Goal: Task Accomplishment & Management: Use online tool/utility

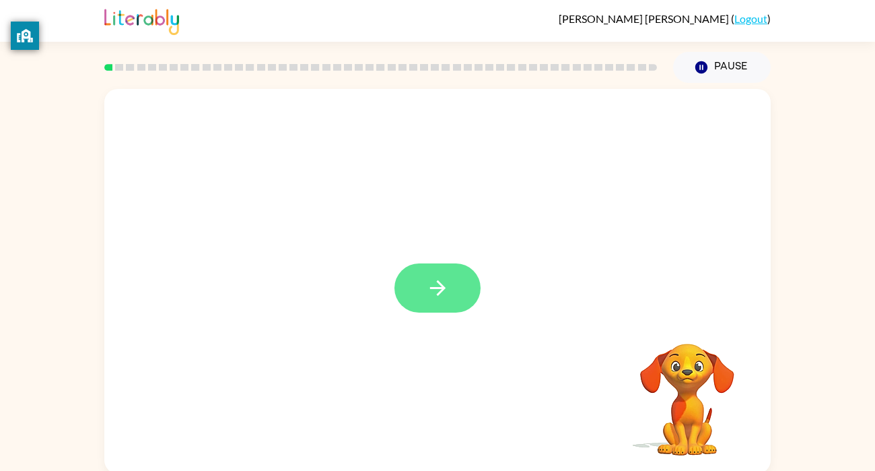
click at [450, 300] on button "button" at bounding box center [437, 287] width 86 height 49
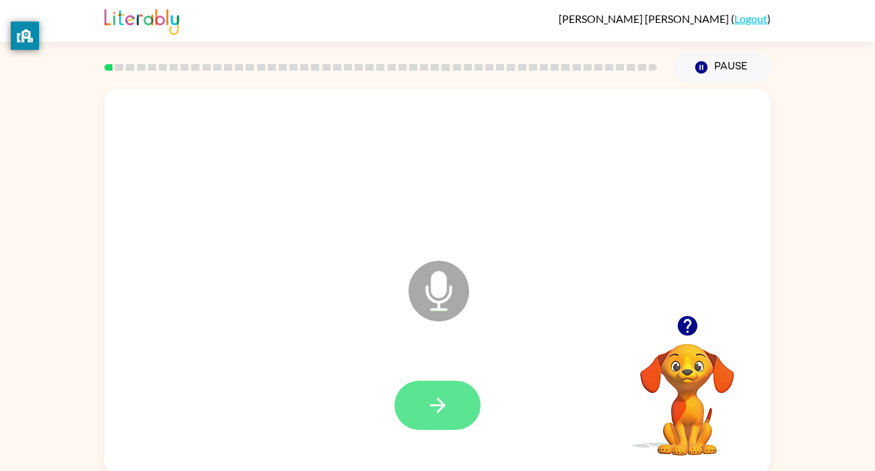
click at [451, 384] on button "button" at bounding box center [437, 404] width 86 height 49
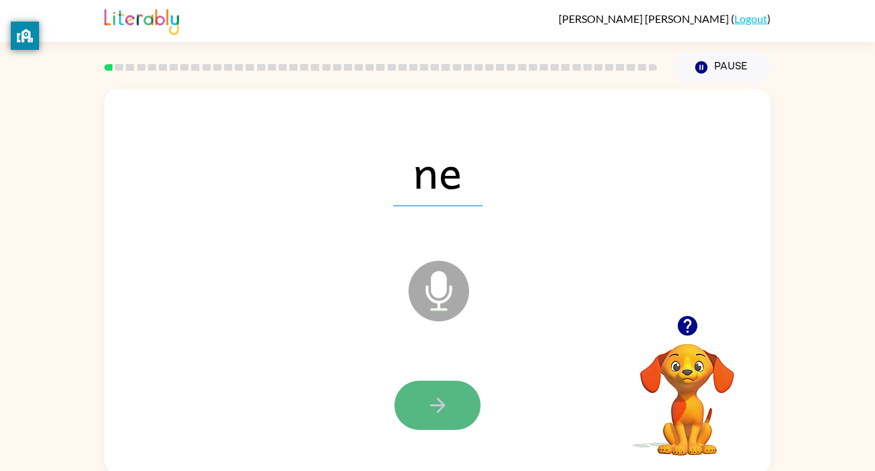
click at [425, 384] on button "button" at bounding box center [437, 404] width 86 height 49
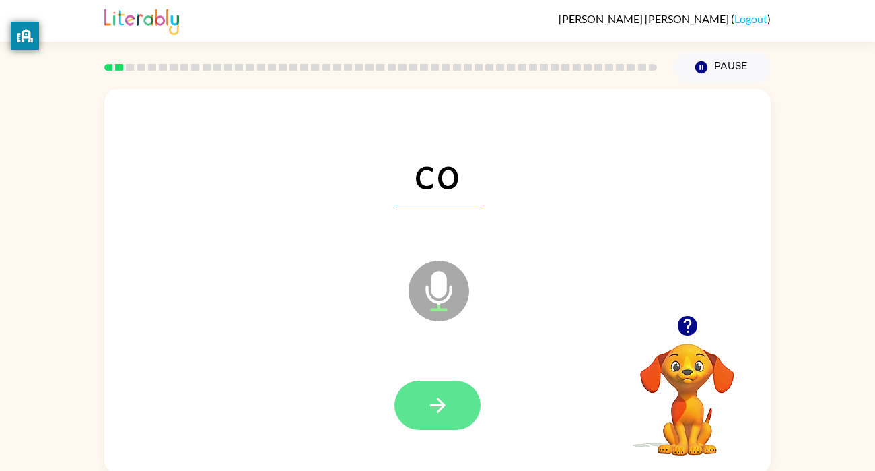
click at [440, 380] on button "button" at bounding box center [437, 404] width 86 height 49
click at [413, 385] on button "button" at bounding box center [437, 404] width 86 height 49
click at [432, 400] on icon "button" at bounding box center [438, 405] width 24 height 24
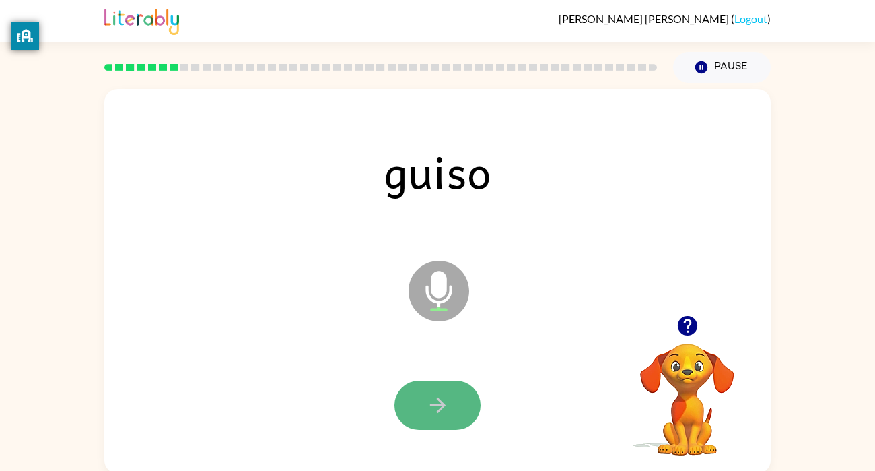
click at [450, 382] on button "button" at bounding box center [437, 404] width 86 height 49
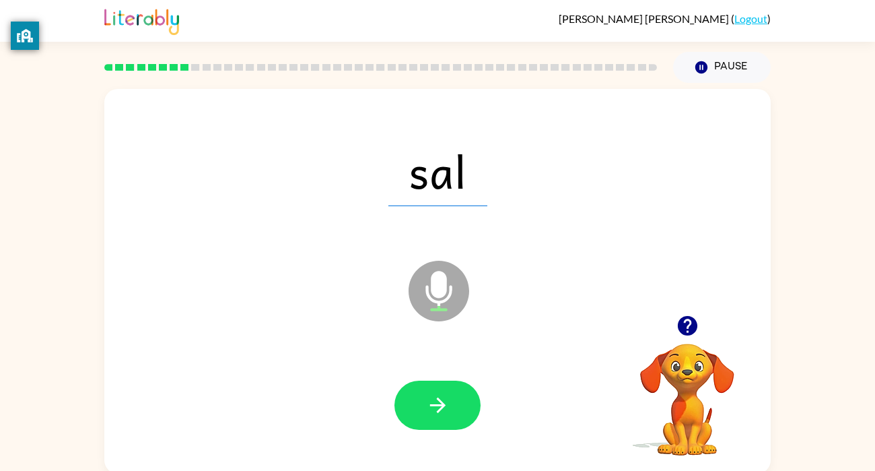
click at [400, 385] on div at bounding box center [437, 404] width 86 height 49
click at [412, 382] on button "button" at bounding box center [437, 404] width 86 height 49
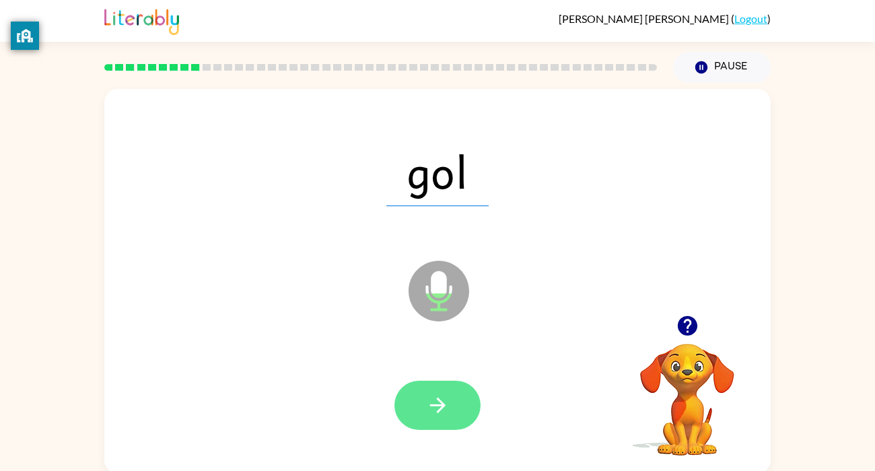
click at [403, 409] on button "button" at bounding box center [437, 404] width 86 height 49
click at [421, 409] on button "button" at bounding box center [437, 404] width 86 height 49
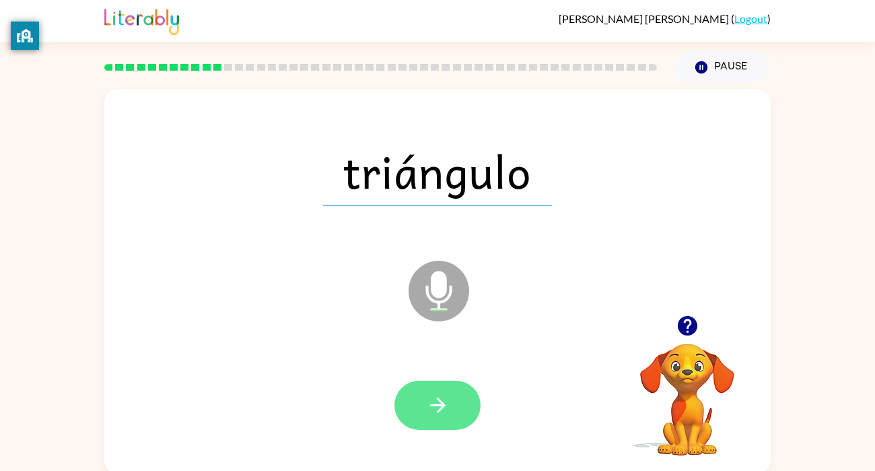
click at [411, 412] on button "button" at bounding box center [437, 404] width 86 height 49
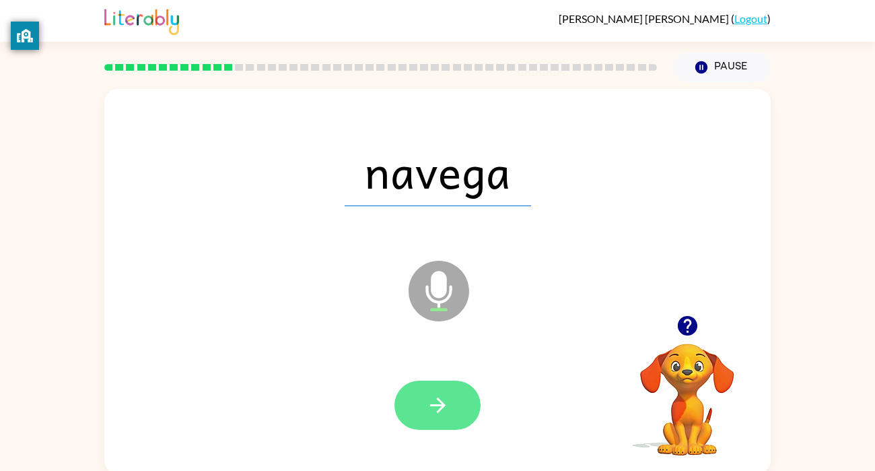
click at [429, 411] on icon "button" at bounding box center [438, 405] width 24 height 24
click at [426, 408] on icon "button" at bounding box center [438, 405] width 24 height 24
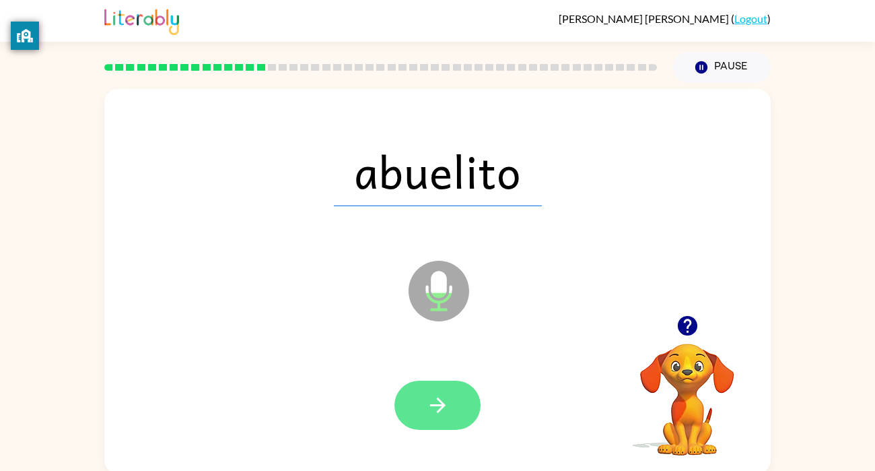
click at [420, 408] on button "button" at bounding box center [437, 404] width 86 height 49
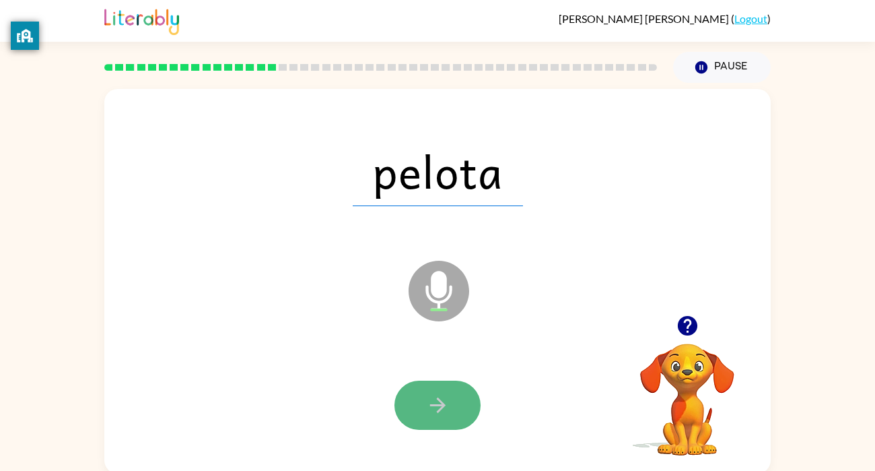
click at [417, 383] on button "button" at bounding box center [437, 404] width 86 height 49
click at [400, 375] on div at bounding box center [437, 405] width 639 height 110
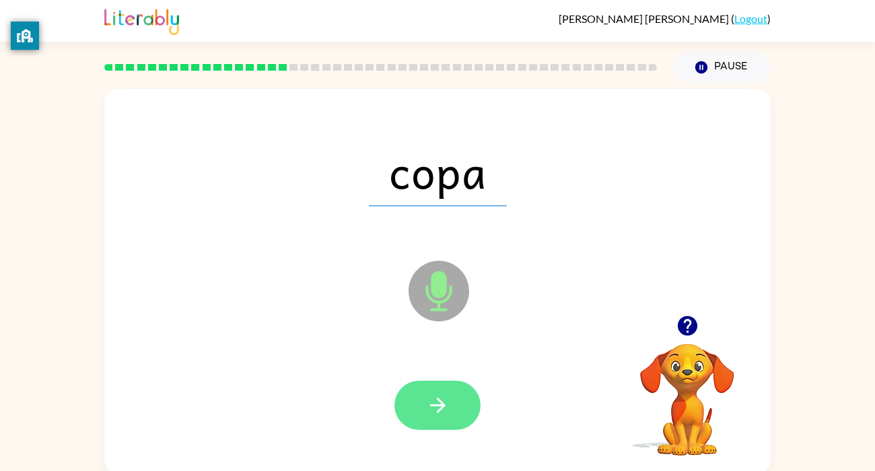
click at [427, 384] on button "button" at bounding box center [437, 404] width 86 height 49
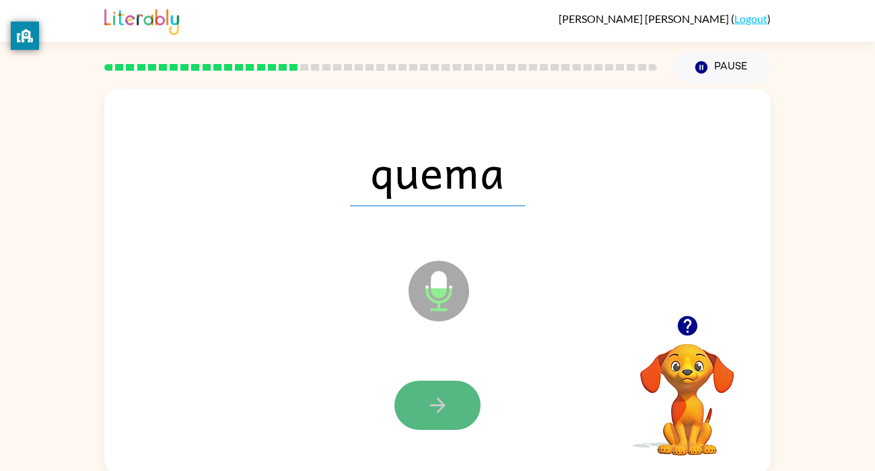
click at [451, 384] on button "button" at bounding box center [437, 404] width 86 height 49
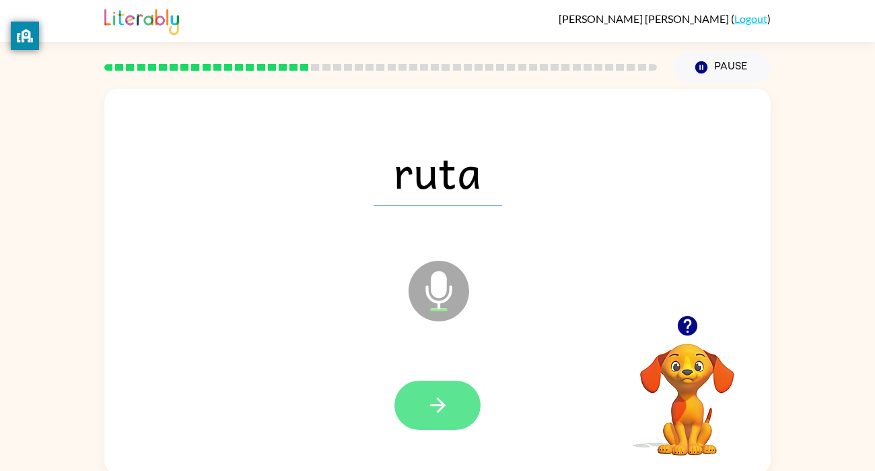
click at [415, 409] on button "button" at bounding box center [437, 404] width 86 height 49
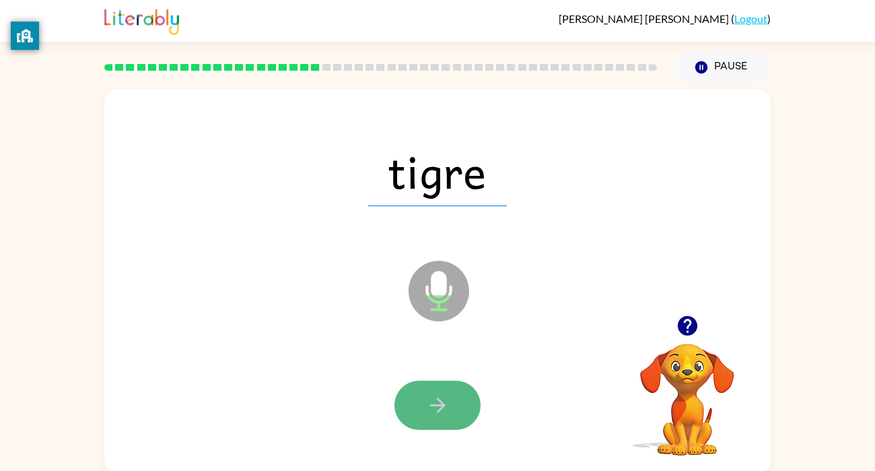
click at [421, 407] on button "button" at bounding box center [437, 404] width 86 height 49
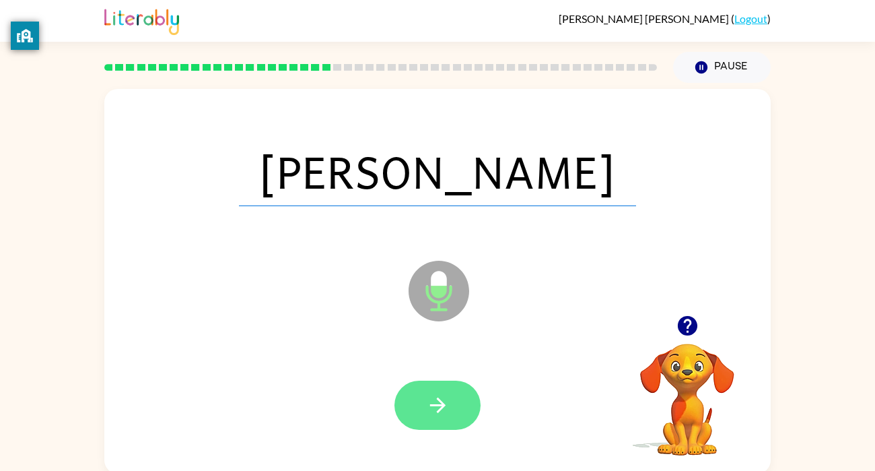
click at [422, 383] on button "button" at bounding box center [437, 404] width 86 height 49
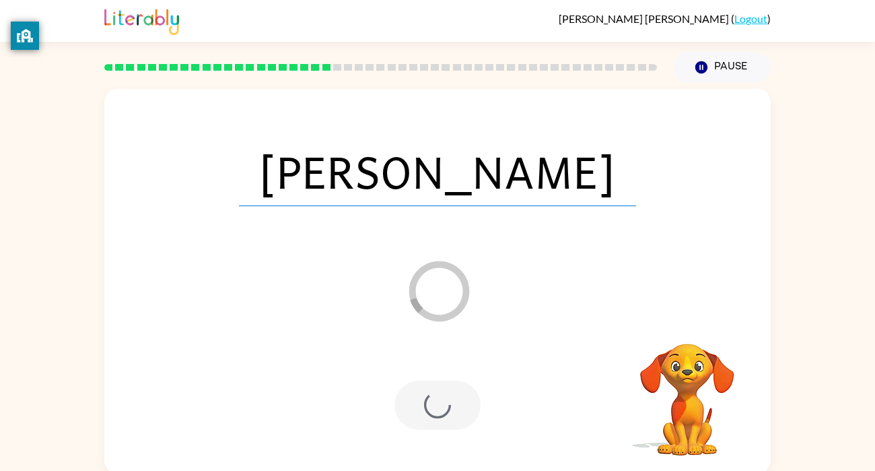
click at [423, 408] on div at bounding box center [437, 404] width 86 height 49
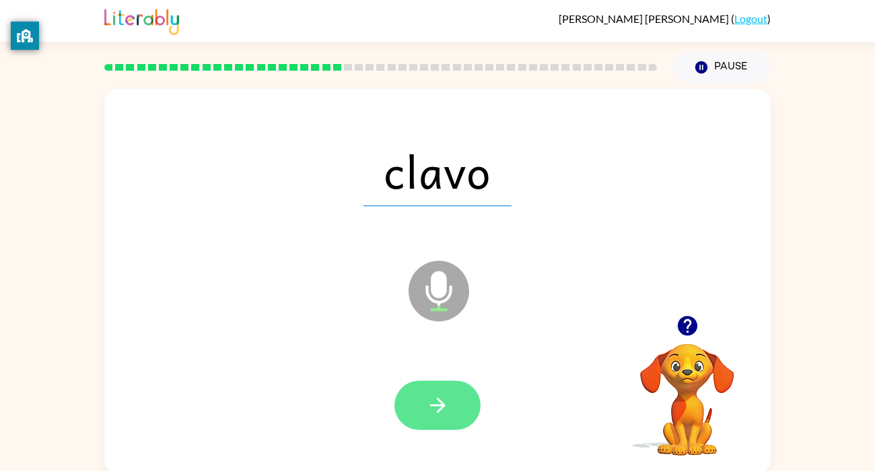
click at [438, 408] on icon "button" at bounding box center [438, 405] width 24 height 24
click at [433, 380] on button "button" at bounding box center [437, 404] width 86 height 49
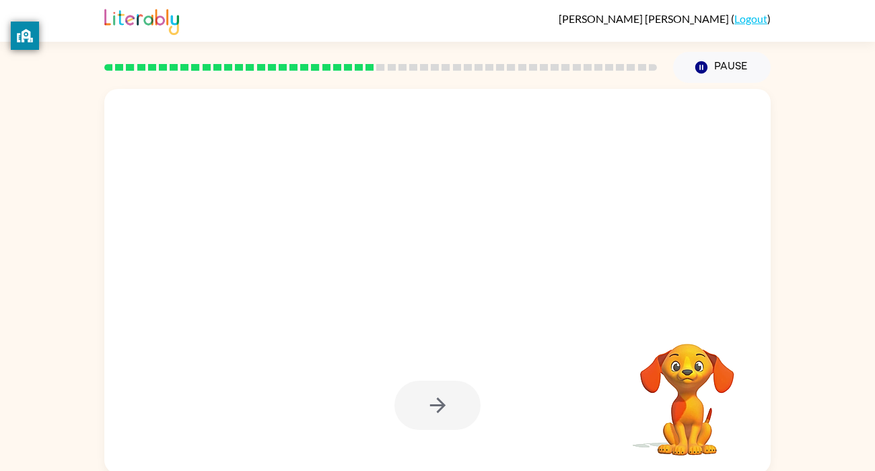
scroll to position [3, 0]
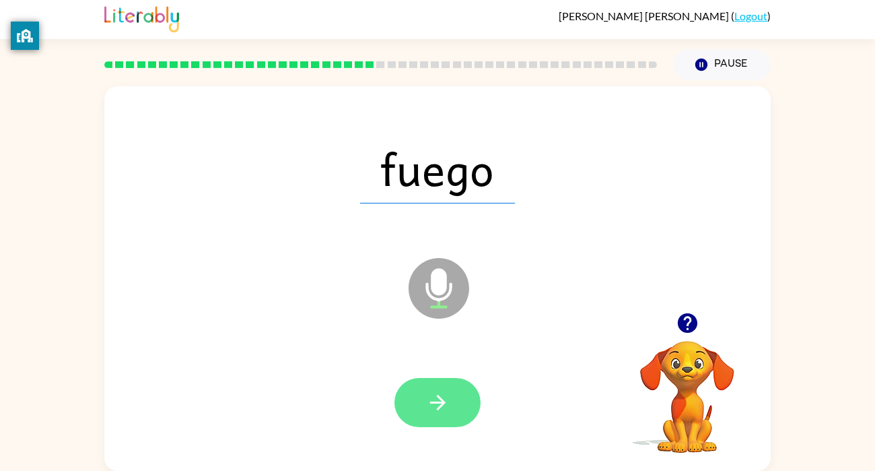
click at [421, 405] on button "button" at bounding box center [437, 402] width 86 height 49
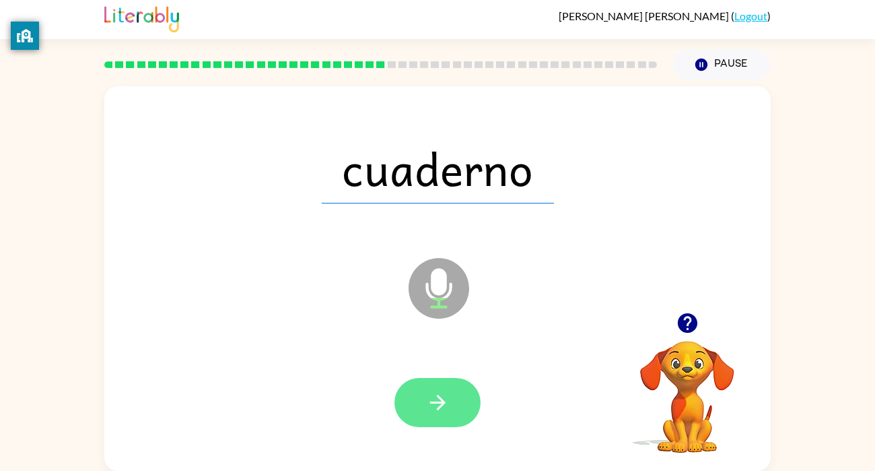
click at [443, 378] on button "button" at bounding box center [437, 402] width 86 height 49
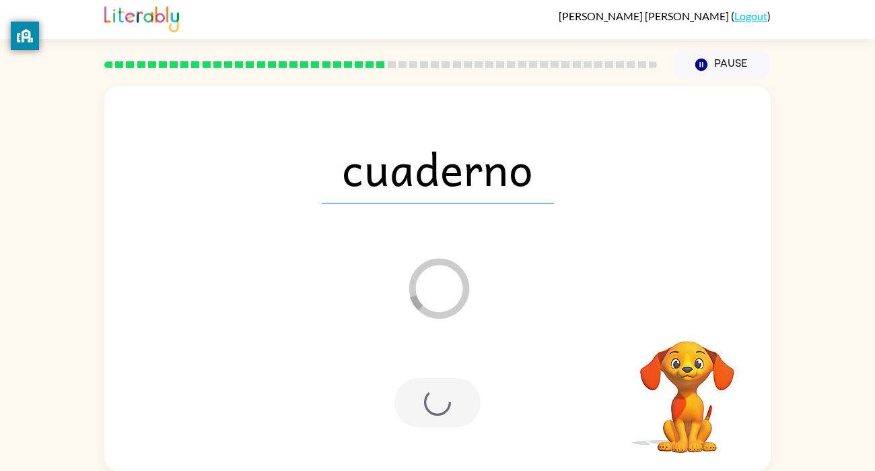
click at [416, 392] on div at bounding box center [437, 402] width 86 height 49
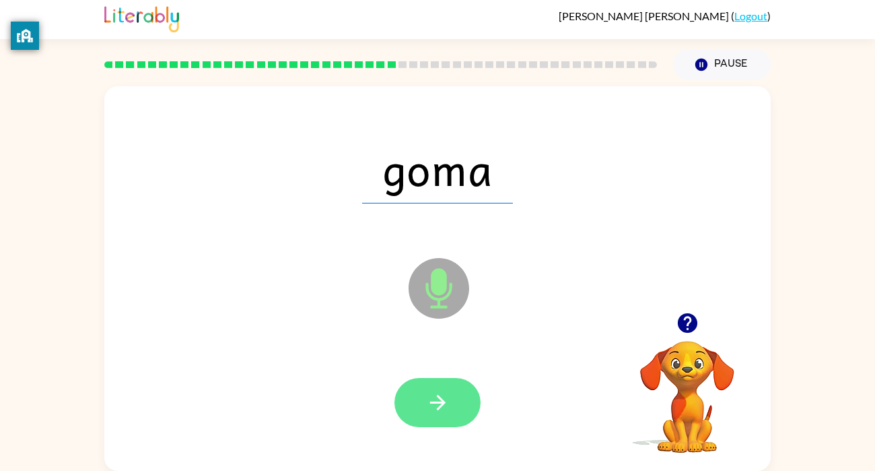
click at [423, 411] on button "button" at bounding box center [437, 402] width 86 height 49
click at [419, 409] on button "button" at bounding box center [437, 402] width 86 height 49
click at [429, 378] on button "button" at bounding box center [437, 402] width 86 height 49
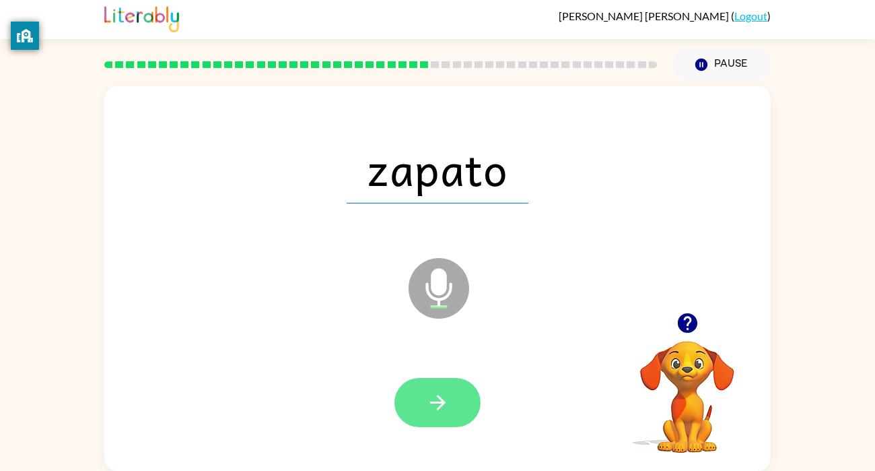
click at [427, 380] on button "button" at bounding box center [437, 402] width 86 height 49
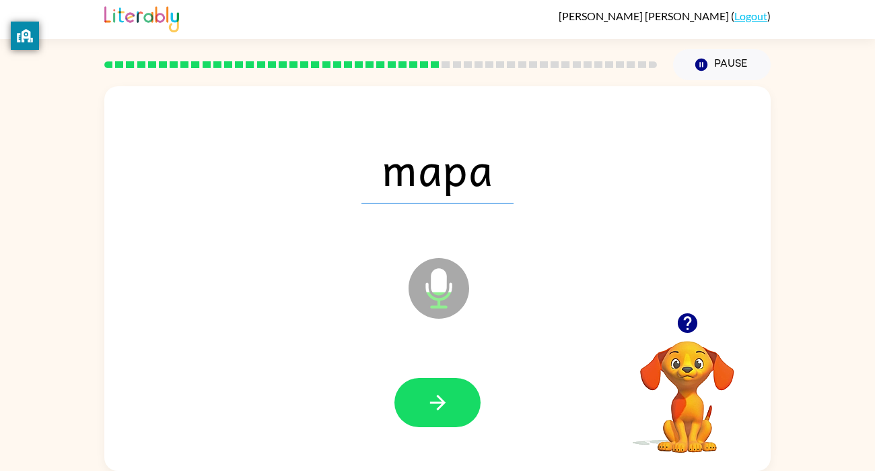
click at [396, 378] on div at bounding box center [437, 402] width 86 height 49
click at [420, 380] on button "button" at bounding box center [437, 402] width 86 height 49
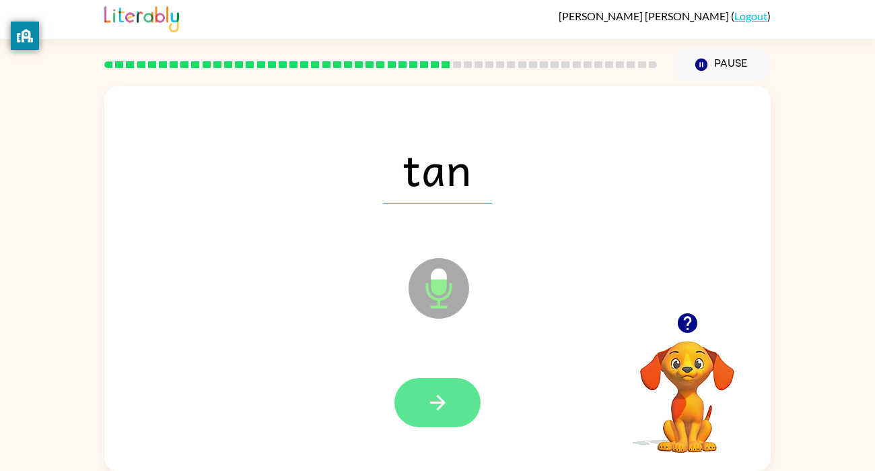
click at [421, 378] on button "button" at bounding box center [437, 402] width 86 height 49
click at [429, 401] on icon "button" at bounding box center [436, 401] width 15 height 15
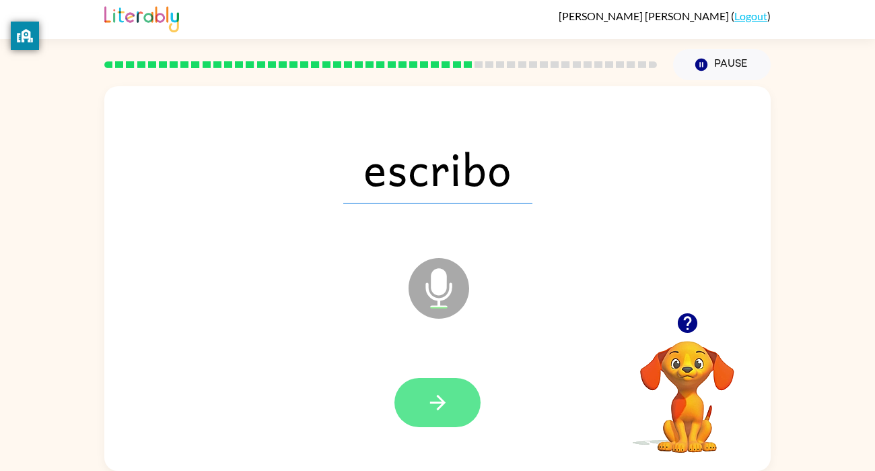
click at [440, 390] on icon "button" at bounding box center [438, 402] width 24 height 24
click at [425, 382] on button "button" at bounding box center [437, 402] width 86 height 49
click at [415, 396] on button "button" at bounding box center [437, 402] width 86 height 49
click at [421, 398] on button "button" at bounding box center [437, 402] width 86 height 49
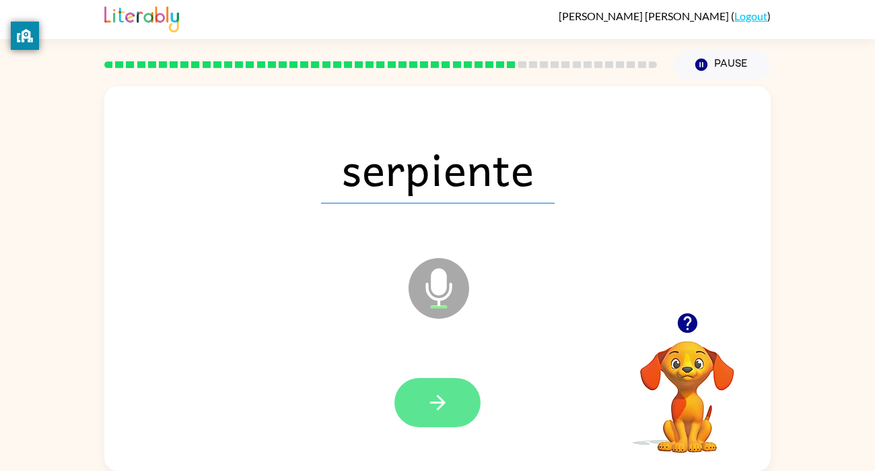
click at [441, 387] on button "button" at bounding box center [437, 402] width 86 height 49
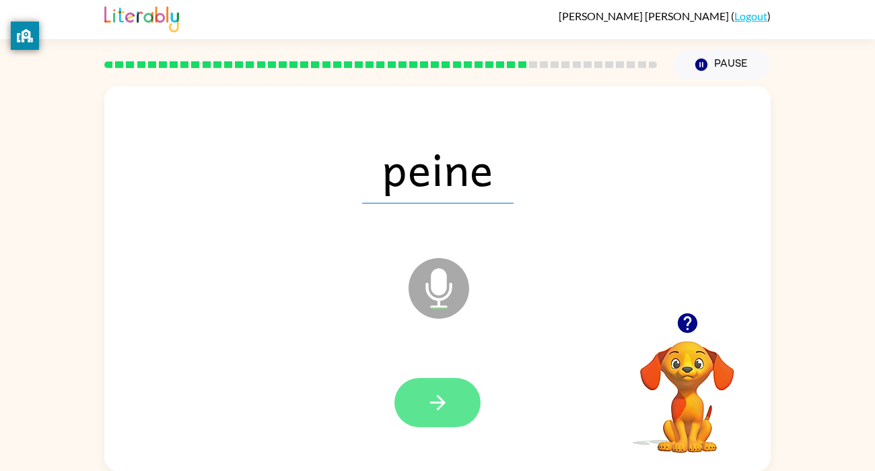
click at [448, 396] on icon "button" at bounding box center [438, 402] width 24 height 24
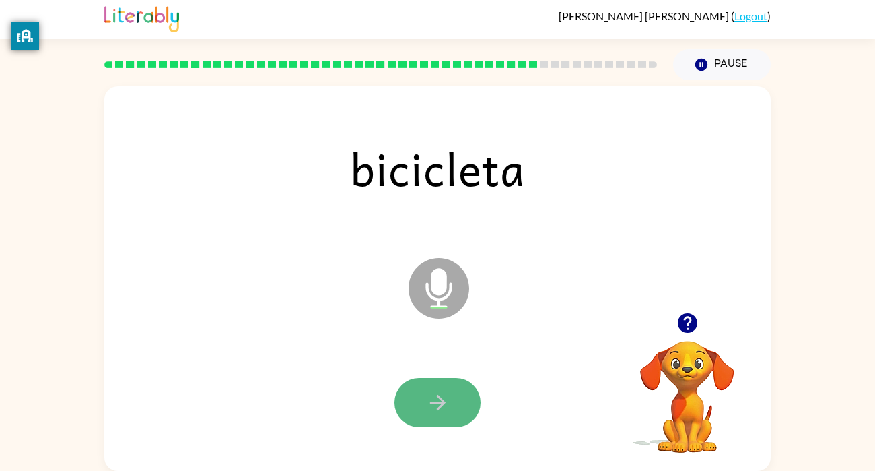
click at [440, 425] on button "button" at bounding box center [437, 402] width 86 height 49
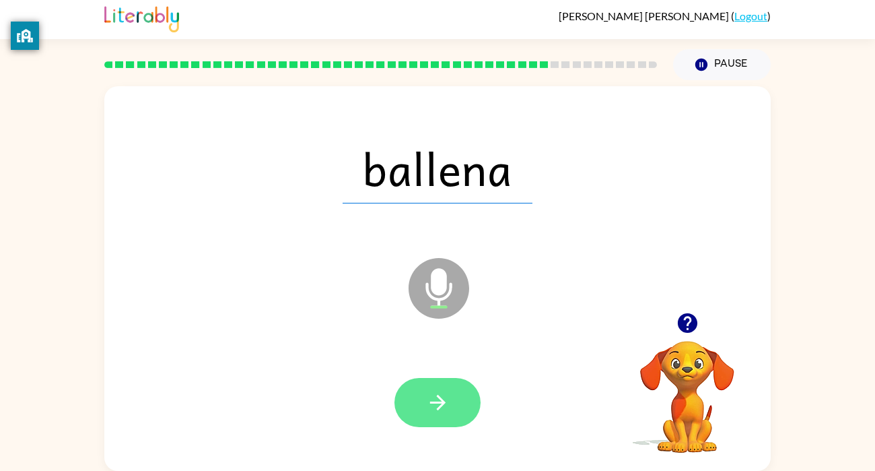
click at [419, 411] on button "button" at bounding box center [437, 402] width 86 height 49
click at [446, 382] on button "button" at bounding box center [437, 402] width 86 height 49
click at [415, 397] on button "button" at bounding box center [437, 402] width 86 height 49
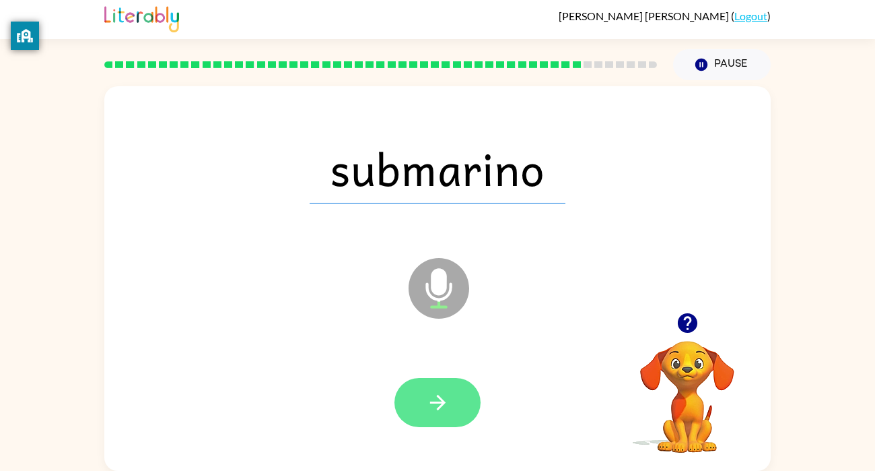
click at [426, 405] on icon "button" at bounding box center [438, 402] width 24 height 24
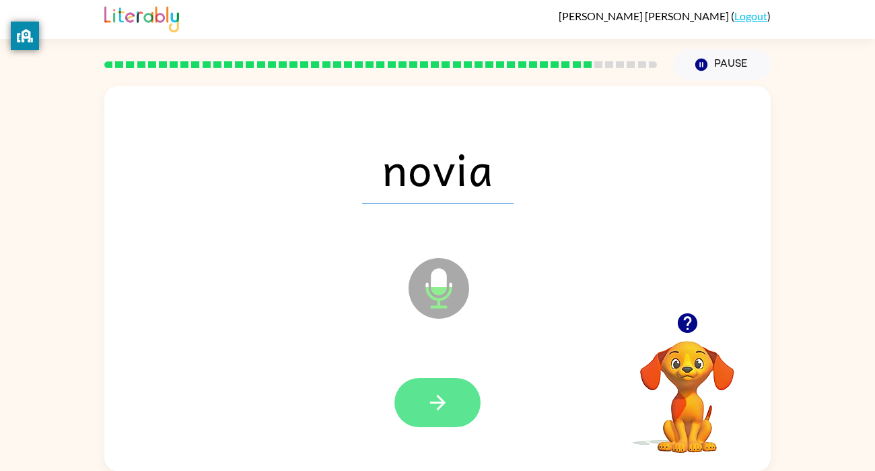
click at [398, 388] on button "button" at bounding box center [437, 402] width 86 height 49
click at [416, 408] on button "button" at bounding box center [437, 402] width 86 height 49
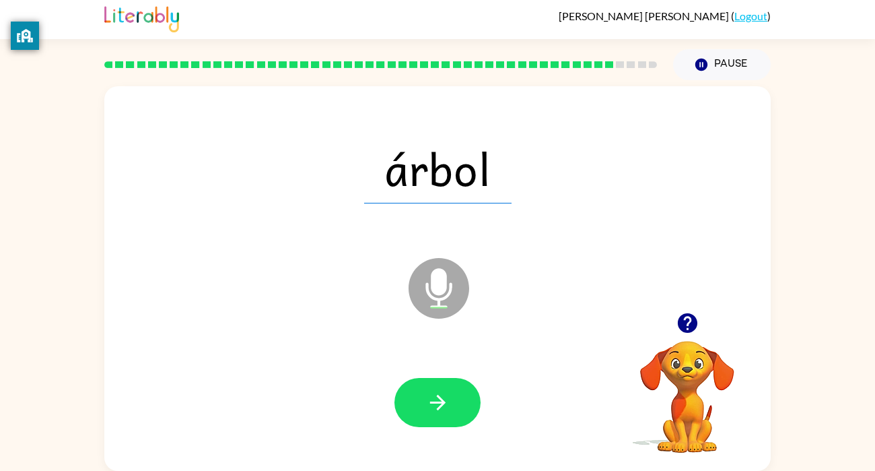
click at [401, 424] on div at bounding box center [437, 402] width 86 height 49
click at [394, 409] on div at bounding box center [437, 402] width 86 height 49
click at [414, 378] on button "button" at bounding box center [437, 402] width 86 height 49
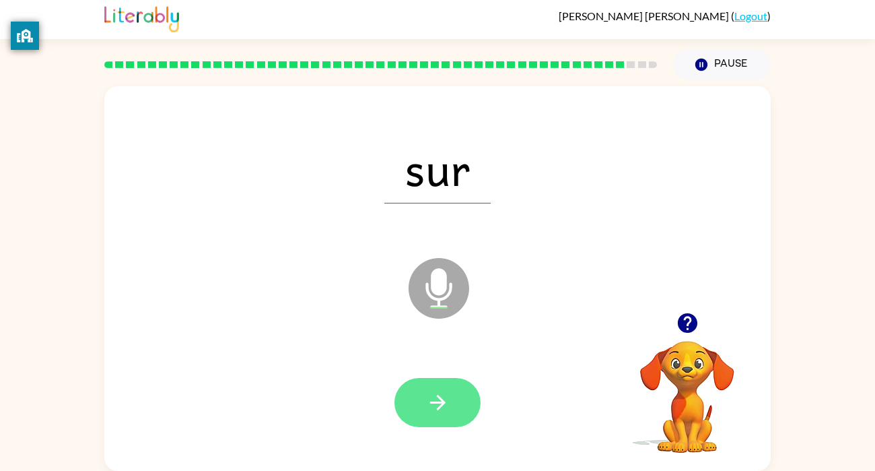
click at [425, 382] on button "button" at bounding box center [437, 402] width 86 height 49
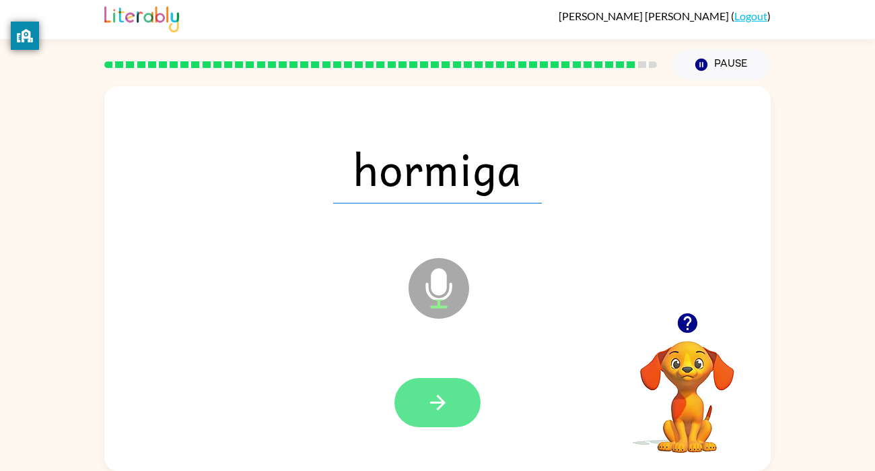
click at [415, 378] on button "button" at bounding box center [437, 402] width 86 height 49
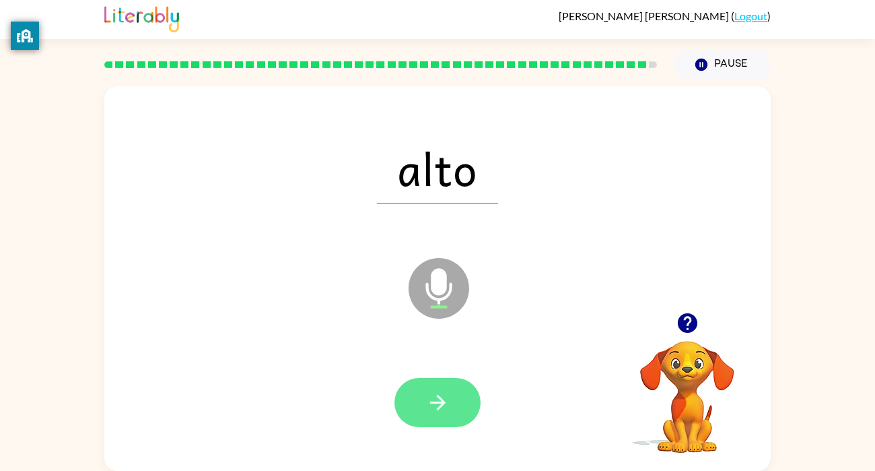
click at [404, 403] on button "button" at bounding box center [437, 402] width 86 height 49
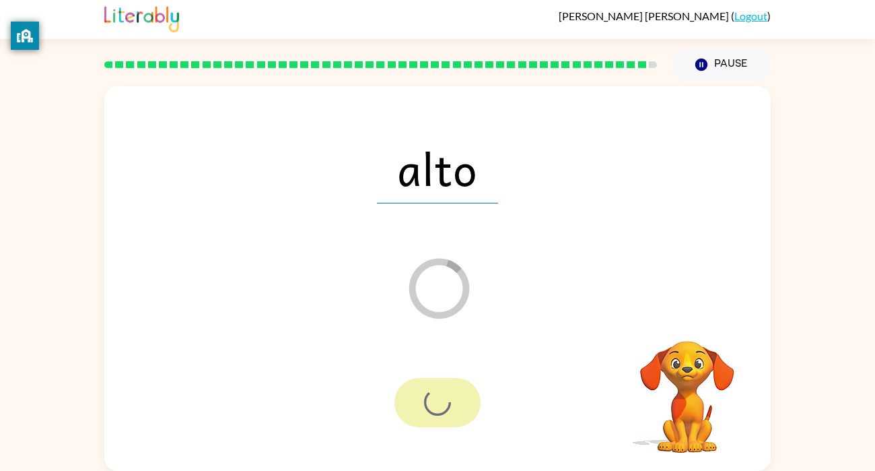
scroll to position [0, 0]
